Goal: Task Accomplishment & Management: Complete application form

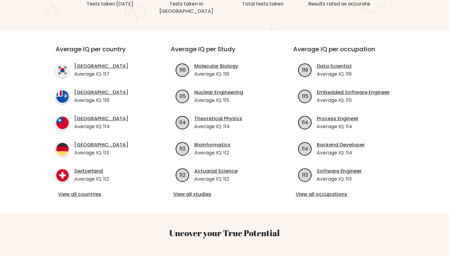
scroll to position [192, 0]
click at [90, 190] on link "View all countries" at bounding box center [102, 193] width 88 height 7
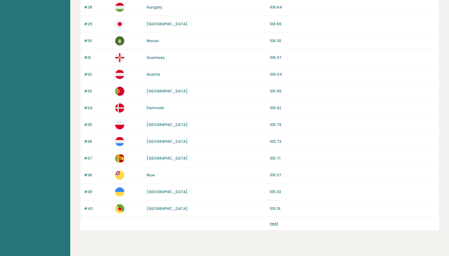
scroll to position [534, 0]
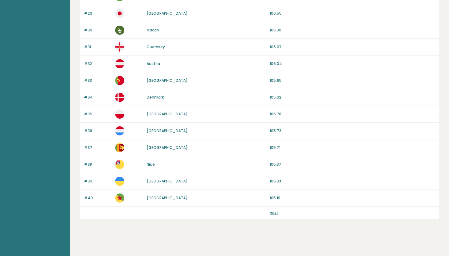
click at [270, 213] on link "next" at bounding box center [274, 212] width 9 height 5
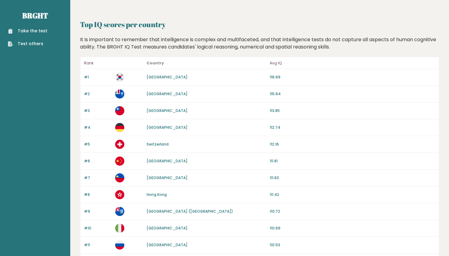
click at [41, 34] on ul "Take the test Test others" at bounding box center [27, 37] width 45 height 19
click at [41, 28] on link "Take the test" at bounding box center [27, 31] width 39 height 6
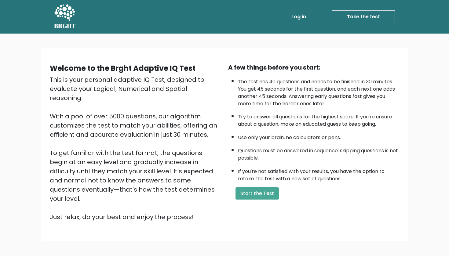
click at [248, 192] on div "A few things before you start: The test has 40 questions and needs to be finish…" at bounding box center [313, 142] width 178 height 159
click at [254, 196] on div "A few things before you start: The test has 40 questions and needs to be finish…" at bounding box center [313, 142] width 178 height 159
click at [254, 200] on button "Start the Test" at bounding box center [256, 193] width 43 height 12
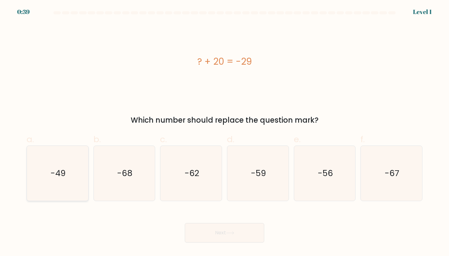
click at [56, 179] on text "-49" at bounding box center [57, 173] width 15 height 11
click at [224, 132] on input "a. -49" at bounding box center [224, 130] width 0 height 4
radio input "true"
click at [211, 239] on button "Next" at bounding box center [224, 233] width 79 height 20
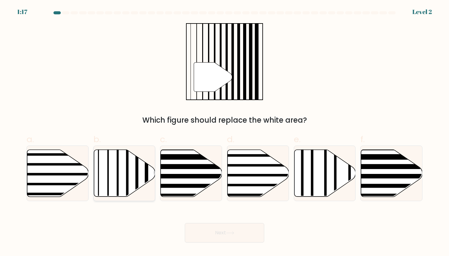
click at [114, 178] on icon at bounding box center [124, 173] width 61 height 47
click at [224, 132] on input "b." at bounding box center [224, 130] width 0 height 4
radio input "true"
click at [230, 239] on button "Next" at bounding box center [224, 233] width 79 height 20
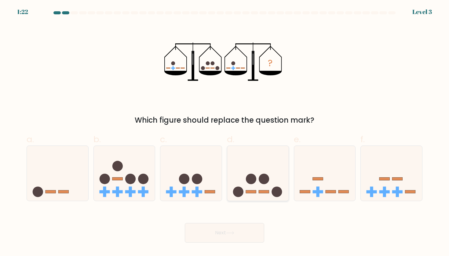
click at [263, 162] on icon at bounding box center [257, 173] width 61 height 51
click at [225, 132] on input "d." at bounding box center [224, 130] width 0 height 4
radio input "true"
click at [217, 231] on button "Next" at bounding box center [224, 233] width 79 height 20
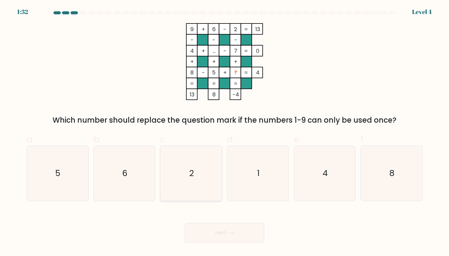
click at [183, 167] on icon "2" at bounding box center [191, 173] width 55 height 55
click at [224, 132] on input "c. 2" at bounding box center [224, 130] width 0 height 4
radio input "true"
click at [260, 163] on icon "1" at bounding box center [257, 173] width 55 height 55
click at [225, 132] on input "d. 1" at bounding box center [224, 130] width 0 height 4
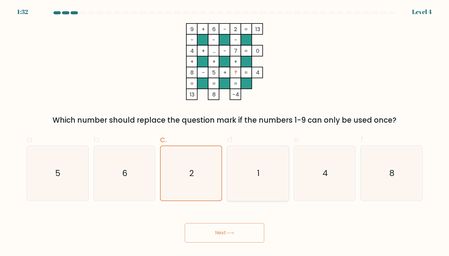
radio input "true"
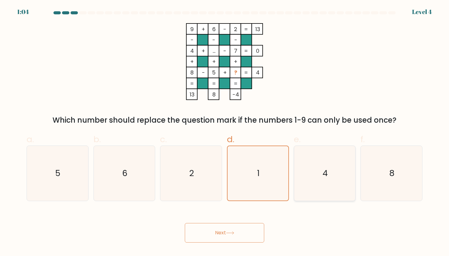
click at [321, 165] on icon "4" at bounding box center [324, 173] width 55 height 55
click at [225, 132] on input "e. 4" at bounding box center [224, 130] width 0 height 4
radio input "true"
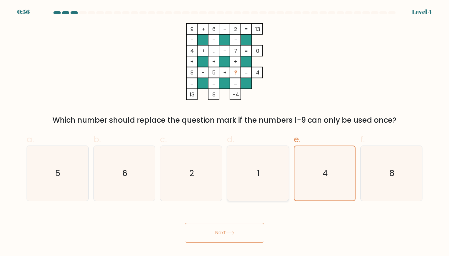
click at [267, 184] on icon "1" at bounding box center [257, 173] width 55 height 55
click at [225, 132] on input "d. 1" at bounding box center [224, 130] width 0 height 4
radio input "true"
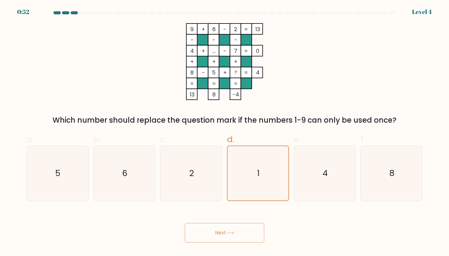
click at [229, 232] on icon at bounding box center [230, 232] width 8 height 3
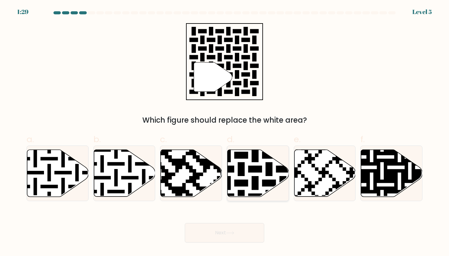
click at [263, 169] on icon at bounding box center [257, 173] width 61 height 47
click at [225, 132] on input "d." at bounding box center [224, 130] width 0 height 4
radio input "true"
click at [224, 237] on button "Next" at bounding box center [224, 233] width 79 height 20
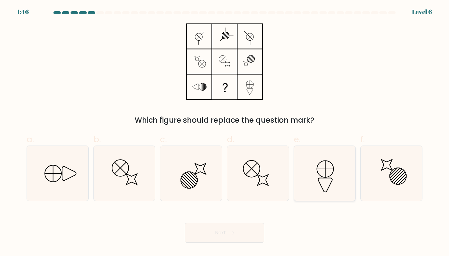
click at [322, 185] on icon at bounding box center [324, 173] width 55 height 55
click at [225, 132] on input "e." at bounding box center [224, 130] width 0 height 4
radio input "true"
click at [66, 187] on icon at bounding box center [57, 173] width 55 height 55
click at [224, 132] on input "a." at bounding box center [224, 130] width 0 height 4
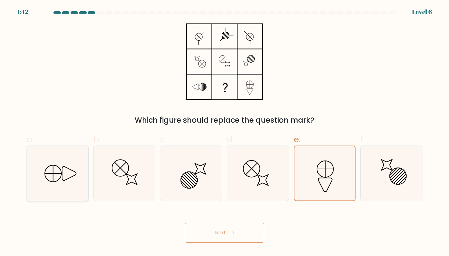
radio input "true"
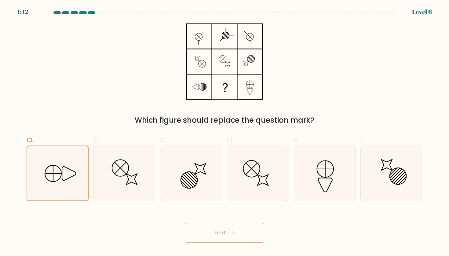
click at [222, 237] on button "Next" at bounding box center [224, 233] width 79 height 20
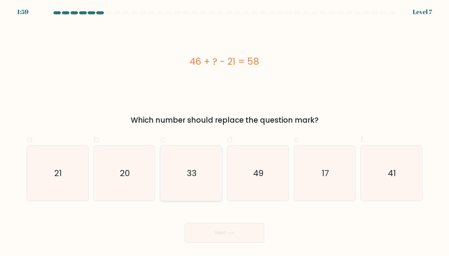
click at [191, 170] on text "33" at bounding box center [192, 173] width 10 height 11
click at [224, 132] on input "c. 33" at bounding box center [224, 130] width 0 height 4
radio input "true"
click at [213, 229] on button "Next" at bounding box center [224, 233] width 79 height 20
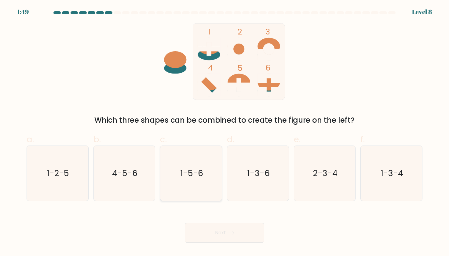
click at [180, 173] on icon "1-5-6" at bounding box center [191, 173] width 55 height 55
click at [224, 132] on input "c. 1-5-6" at bounding box center [224, 130] width 0 height 4
radio input "true"
click at [230, 243] on body "1:48 Level 8" at bounding box center [224, 128] width 449 height 256
click at [230, 239] on button "Next" at bounding box center [224, 233] width 79 height 20
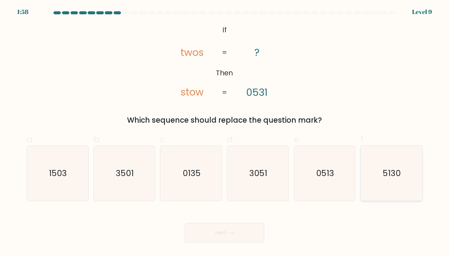
click at [393, 176] on text "5130" at bounding box center [392, 173] width 18 height 11
click at [225, 132] on input "f. 5130" at bounding box center [224, 130] width 0 height 4
radio input "true"
click at [194, 242] on button "Next" at bounding box center [224, 233] width 79 height 20
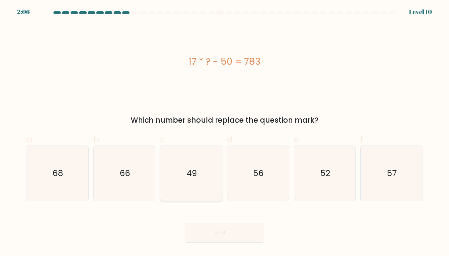
click at [187, 155] on icon "49" at bounding box center [191, 173] width 55 height 55
click at [224, 132] on input "c. 49" at bounding box center [224, 130] width 0 height 4
radio input "true"
click at [220, 241] on button "Next" at bounding box center [224, 233] width 79 height 20
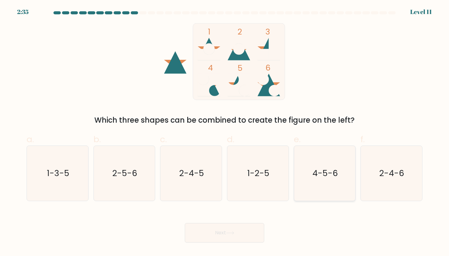
click at [320, 165] on icon "4-5-6" at bounding box center [324, 173] width 55 height 55
click at [225, 132] on input "e. 4-5-6" at bounding box center [224, 130] width 0 height 4
radio input "true"
click at [245, 239] on button "Next" at bounding box center [224, 233] width 79 height 20
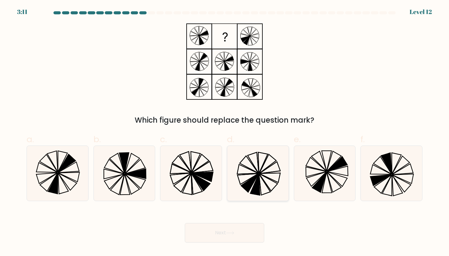
click at [256, 165] on icon at bounding box center [257, 173] width 55 height 55
click at [225, 132] on input "d." at bounding box center [224, 130] width 0 height 4
radio input "true"
click at [240, 214] on div "Next" at bounding box center [224, 225] width 403 height 34
click at [240, 222] on div "Next" at bounding box center [224, 225] width 403 height 34
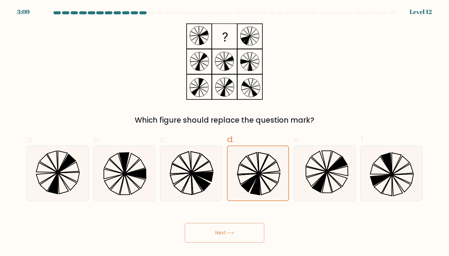
click at [240, 238] on button "Next" at bounding box center [224, 233] width 79 height 20
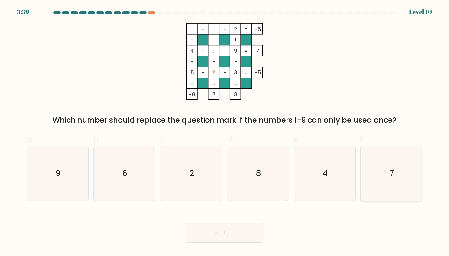
click at [390, 158] on icon "7" at bounding box center [391, 173] width 55 height 55
click at [225, 132] on input "f. 7" at bounding box center [224, 130] width 0 height 4
radio input "true"
click at [225, 236] on button "Next" at bounding box center [224, 233] width 79 height 20
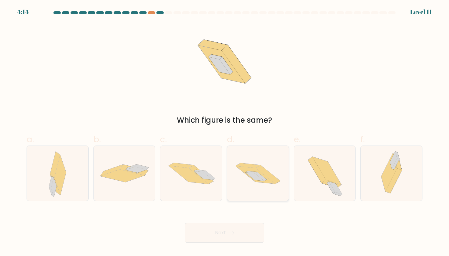
click at [240, 196] on div at bounding box center [258, 174] width 62 height 56
click at [225, 132] on input "d." at bounding box center [224, 130] width 0 height 4
radio input "true"
click at [241, 236] on button "Next" at bounding box center [224, 233] width 79 height 20
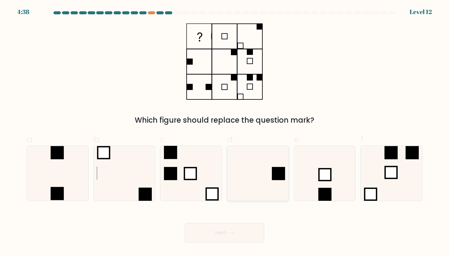
click at [248, 166] on icon at bounding box center [257, 173] width 55 height 55
click at [225, 132] on input "d." at bounding box center [224, 130] width 0 height 4
radio input "true"
click at [228, 230] on button "Next" at bounding box center [224, 233] width 79 height 20
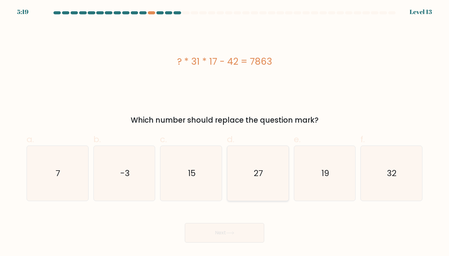
click at [278, 195] on icon "27" at bounding box center [257, 173] width 55 height 55
click at [225, 132] on input "d. 27" at bounding box center [224, 130] width 0 height 4
radio input "true"
click at [230, 232] on icon at bounding box center [230, 232] width 8 height 3
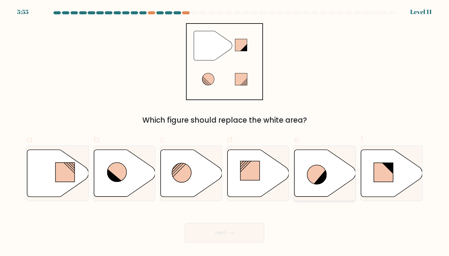
click at [322, 170] on icon at bounding box center [316, 174] width 19 height 19
click at [225, 132] on input "e." at bounding box center [224, 130] width 0 height 4
radio input "true"
click at [245, 240] on button "Next" at bounding box center [224, 233] width 79 height 20
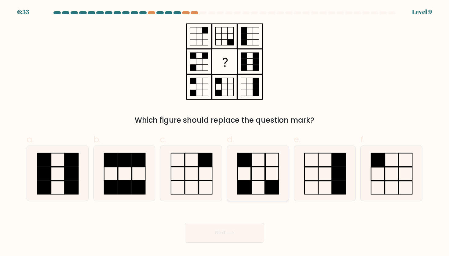
click at [257, 162] on icon at bounding box center [257, 173] width 55 height 55
click at [225, 132] on input "d." at bounding box center [224, 130] width 0 height 4
radio input "true"
click at [226, 237] on button "Next" at bounding box center [224, 233] width 79 height 20
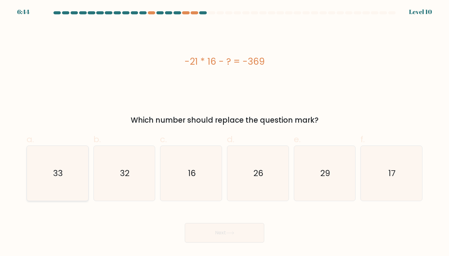
click at [55, 160] on icon "33" at bounding box center [57, 173] width 55 height 55
click at [224, 132] on input "a. 33" at bounding box center [224, 130] width 0 height 4
radio input "true"
click at [226, 233] on button "Next" at bounding box center [224, 233] width 79 height 20
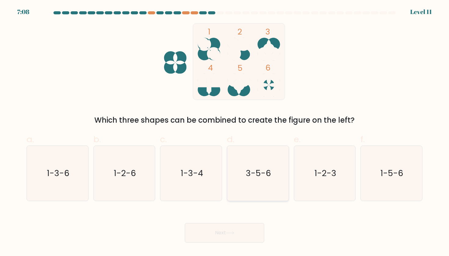
click at [260, 171] on text "3-5-6" at bounding box center [258, 173] width 25 height 11
click at [225, 132] on input "d. 3-5-6" at bounding box center [224, 130] width 0 height 4
radio input "true"
click at [254, 234] on button "Next" at bounding box center [224, 233] width 79 height 20
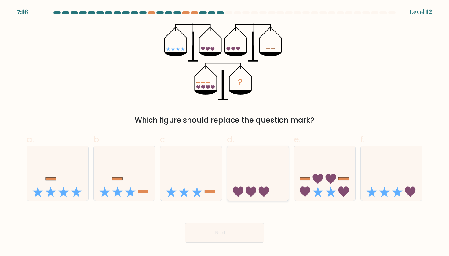
click at [258, 193] on icon at bounding box center [257, 173] width 61 height 51
click at [225, 132] on input "d." at bounding box center [224, 130] width 0 height 4
radio input "true"
click at [133, 186] on icon at bounding box center [124, 173] width 61 height 51
click at [224, 132] on input "b." at bounding box center [224, 130] width 0 height 4
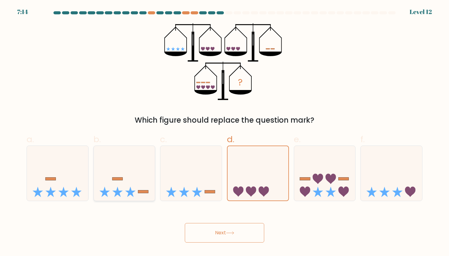
radio input "true"
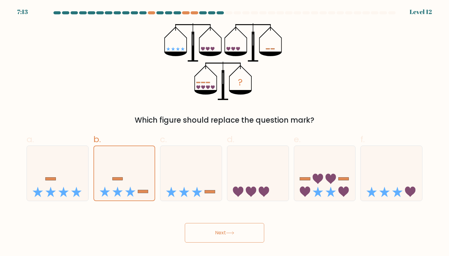
click at [236, 239] on button "Next" at bounding box center [224, 233] width 79 height 20
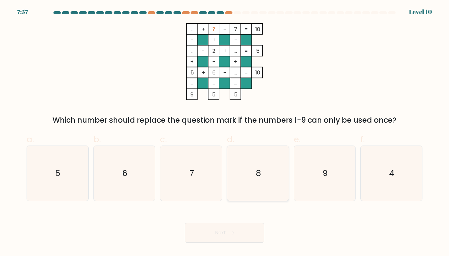
click at [274, 170] on icon "8" at bounding box center [257, 173] width 55 height 55
click at [225, 132] on input "d. 8" at bounding box center [224, 130] width 0 height 4
radio input "true"
click at [224, 228] on button "Next" at bounding box center [224, 233] width 79 height 20
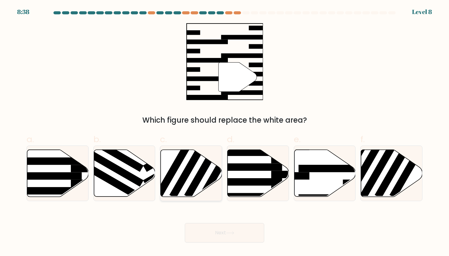
click at [200, 179] on rect at bounding box center [204, 167] width 40 height 61
click at [224, 132] on input "c." at bounding box center [224, 130] width 0 height 4
radio input "true"
click at [234, 233] on icon at bounding box center [230, 232] width 8 height 3
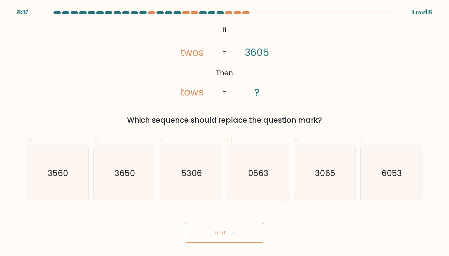
click at [258, 182] on icon "0563" at bounding box center [257, 173] width 55 height 55
click at [225, 132] on input "d. 0563" at bounding box center [224, 130] width 0 height 4
radio input "true"
click at [230, 247] on body "8:37 Level 6 If" at bounding box center [224, 128] width 449 height 256
click at [231, 237] on button "Next" at bounding box center [224, 233] width 79 height 20
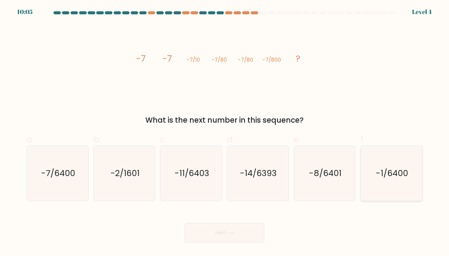
click at [379, 166] on icon "-1/6400" at bounding box center [391, 173] width 55 height 55
click at [225, 132] on input "f. -1/6400" at bounding box center [224, 130] width 0 height 4
radio input "true"
click at [218, 244] on body "10:04 Level 4" at bounding box center [224, 128] width 449 height 256
click at [222, 234] on button "Next" at bounding box center [224, 233] width 79 height 20
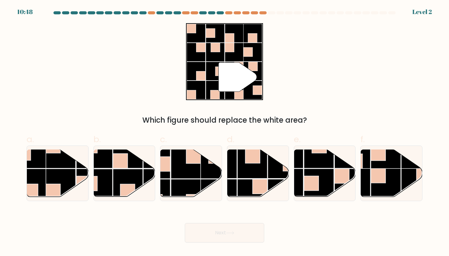
click at [149, 192] on rect at bounding box center [158, 184] width 30 height 30
click at [224, 132] on input "b." at bounding box center [224, 130] width 0 height 4
radio input "true"
click at [234, 230] on button "Next" at bounding box center [224, 233] width 79 height 20
click at [234, 247] on body "10:48 Level 2" at bounding box center [224, 128] width 449 height 256
